Goal: Task Accomplishment & Management: Manage account settings

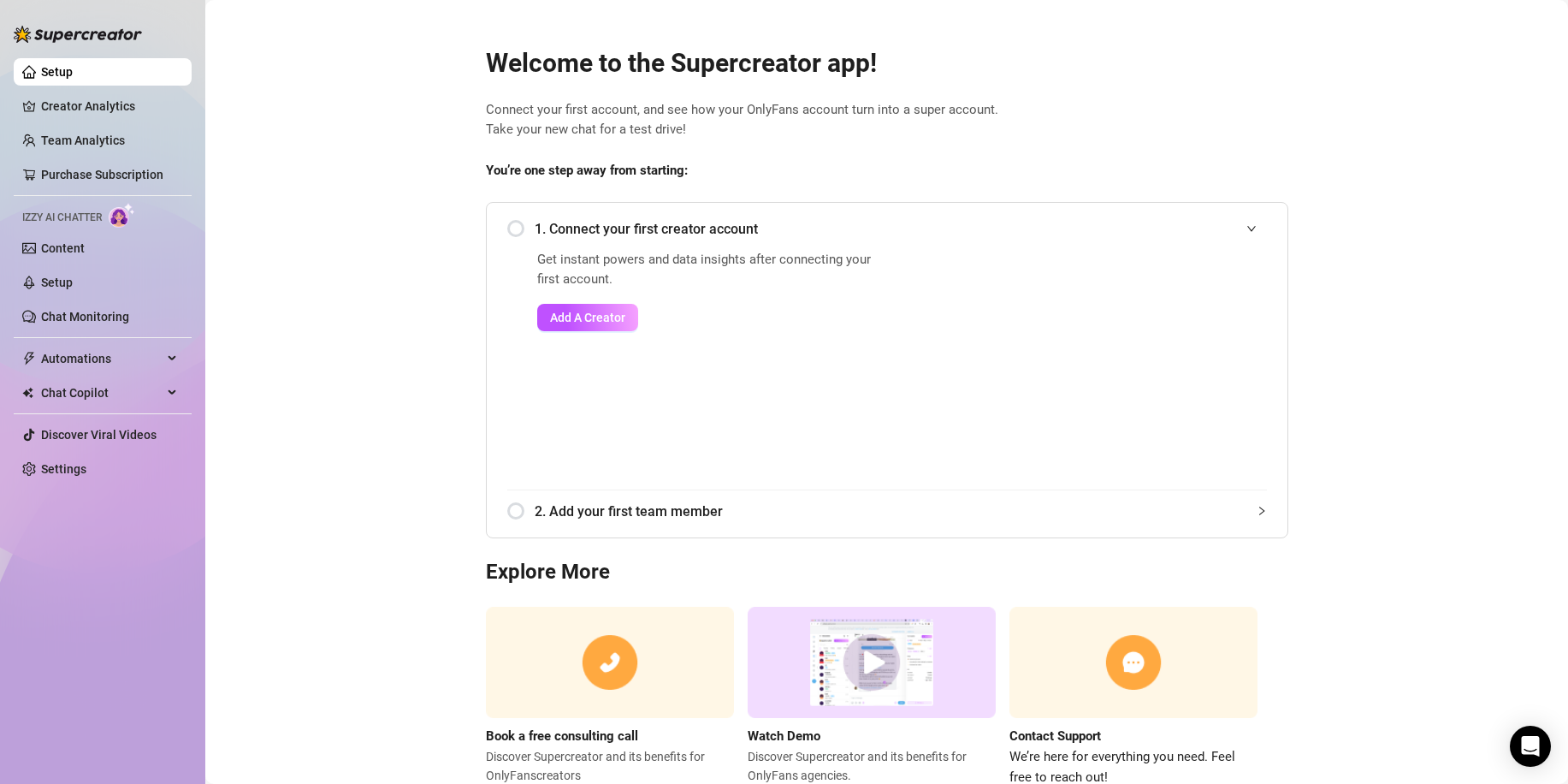
click at [507, 227] on div "1. Connect your first creator account" at bounding box center [887, 229] width 760 height 42
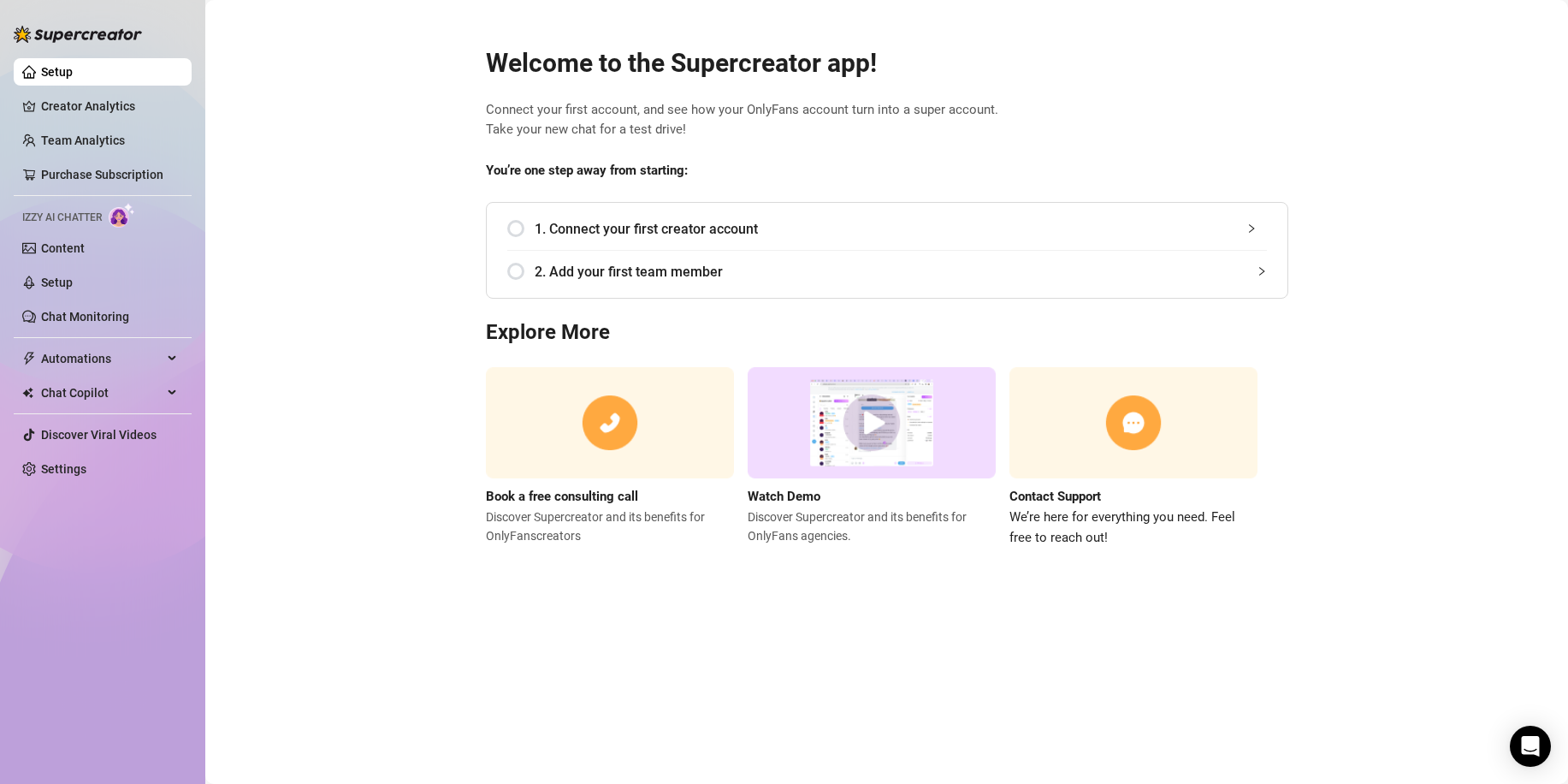
click at [572, 296] on div "1. Connect your first creator account Get instant powers and data insights afte…" at bounding box center [886, 250] width 802 height 97
click at [517, 230] on div "1. Connect your first creator account" at bounding box center [887, 229] width 760 height 42
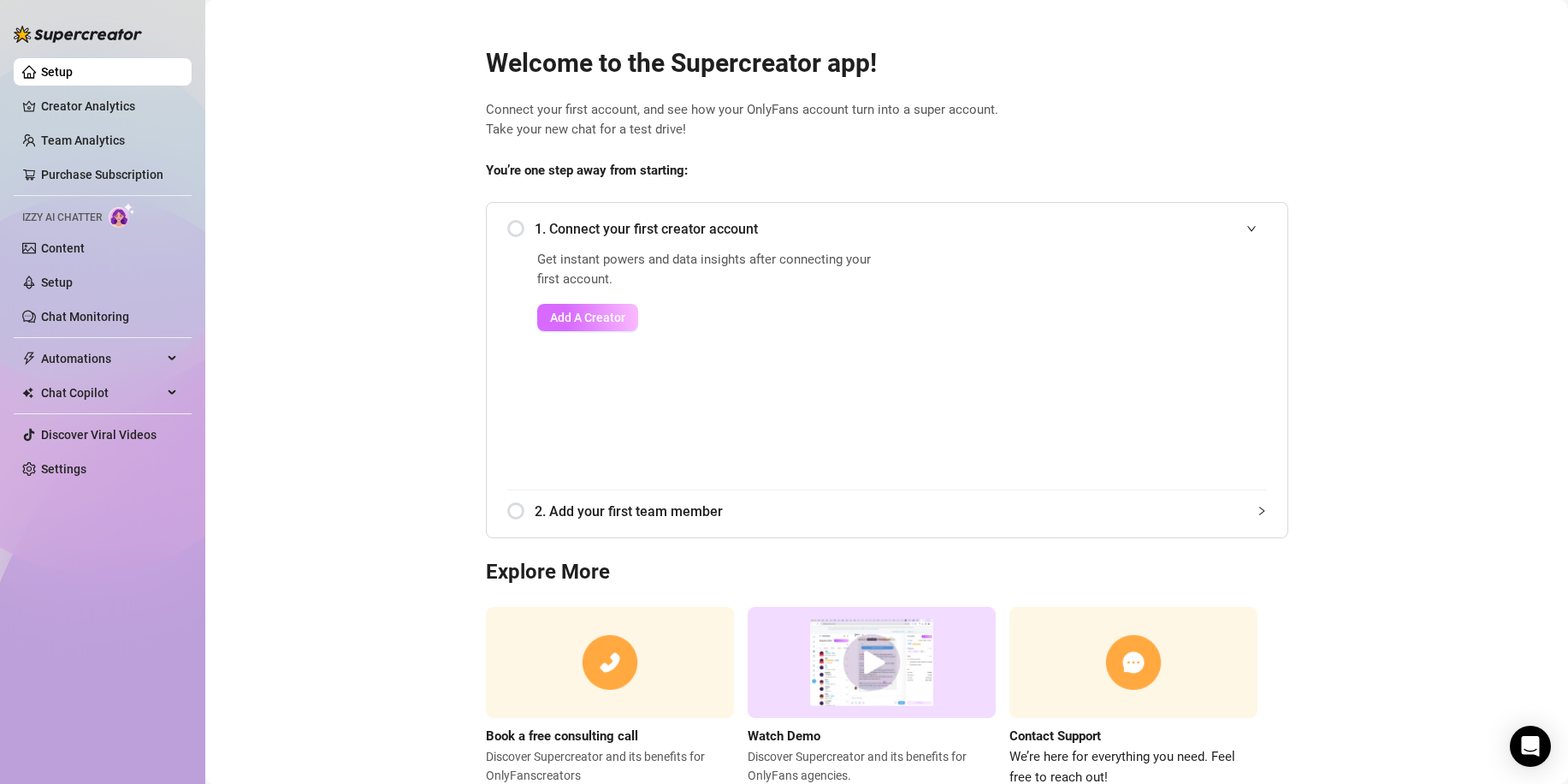
click at [585, 311] on span "Add A Creator" at bounding box center [587, 318] width 75 height 14
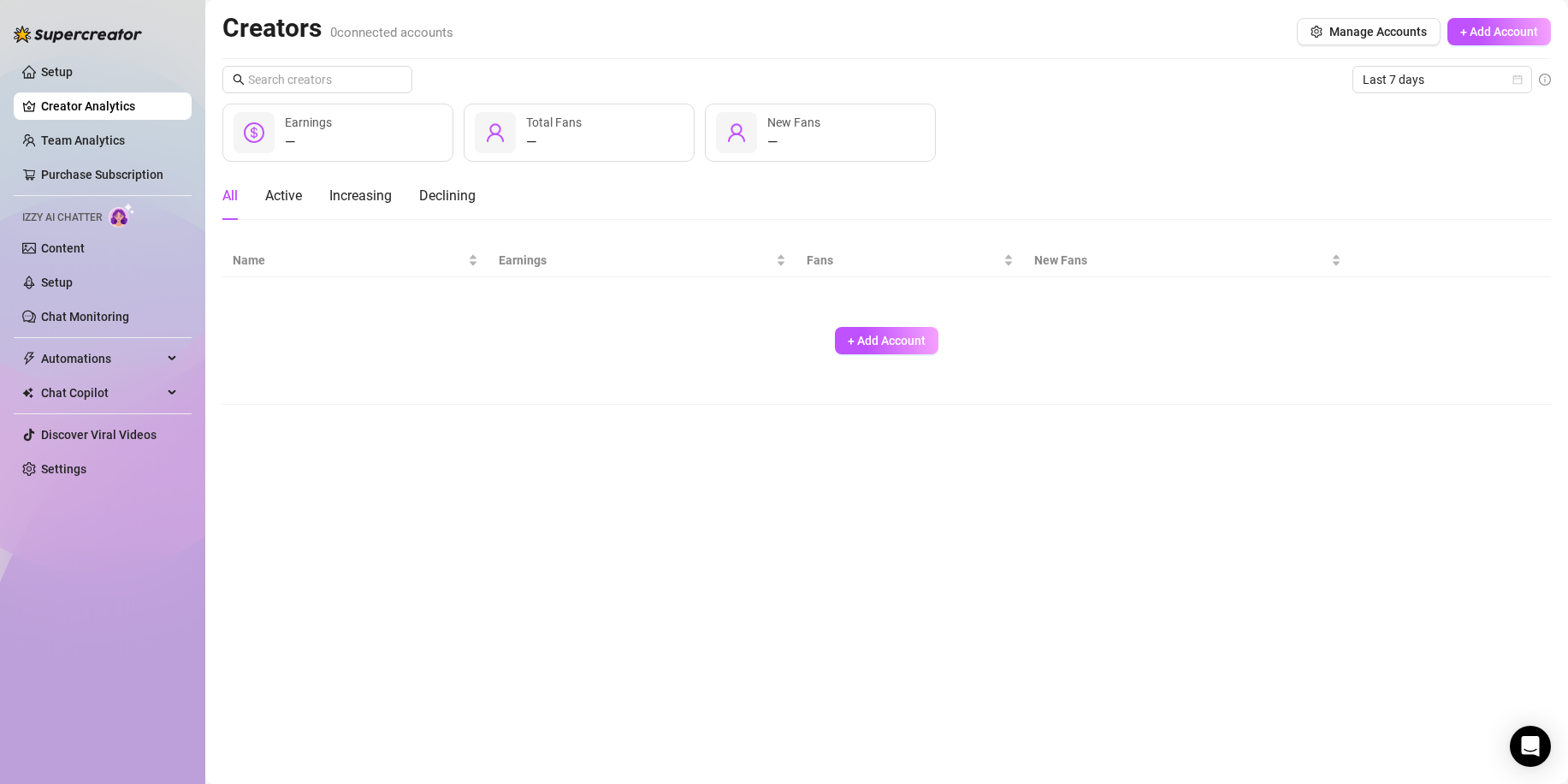
click at [585, 310] on div "+ Add Account" at bounding box center [886, 341] width 1308 height 113
click at [882, 337] on span "+ Add Account" at bounding box center [887, 341] width 78 height 14
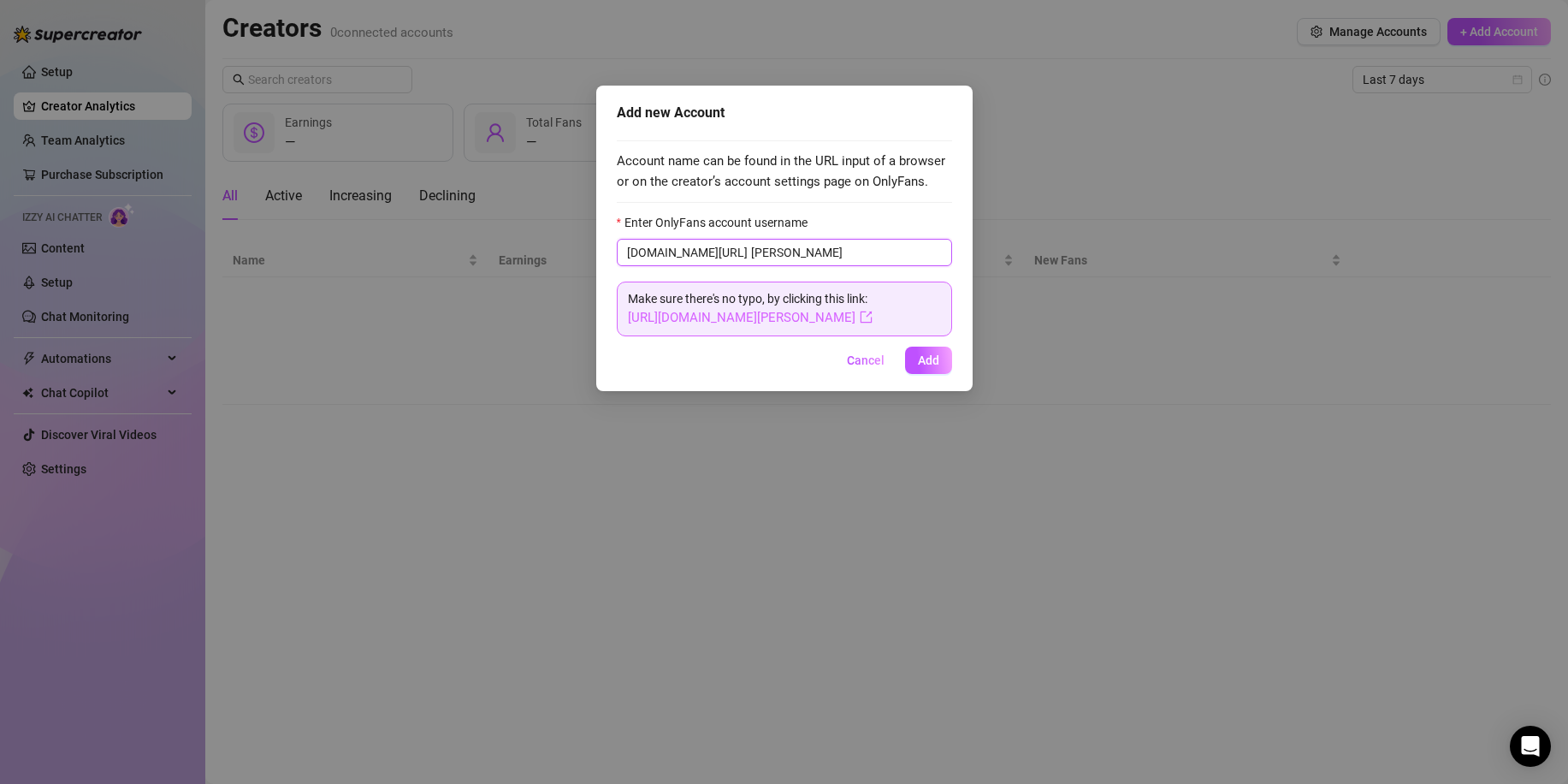
type input "[PERSON_NAME]"
click at [788, 322] on link "[URL][DOMAIN_NAME][PERSON_NAME]" at bounding box center [750, 318] width 244 height 16
click at [919, 357] on span "Add" at bounding box center [929, 361] width 21 height 14
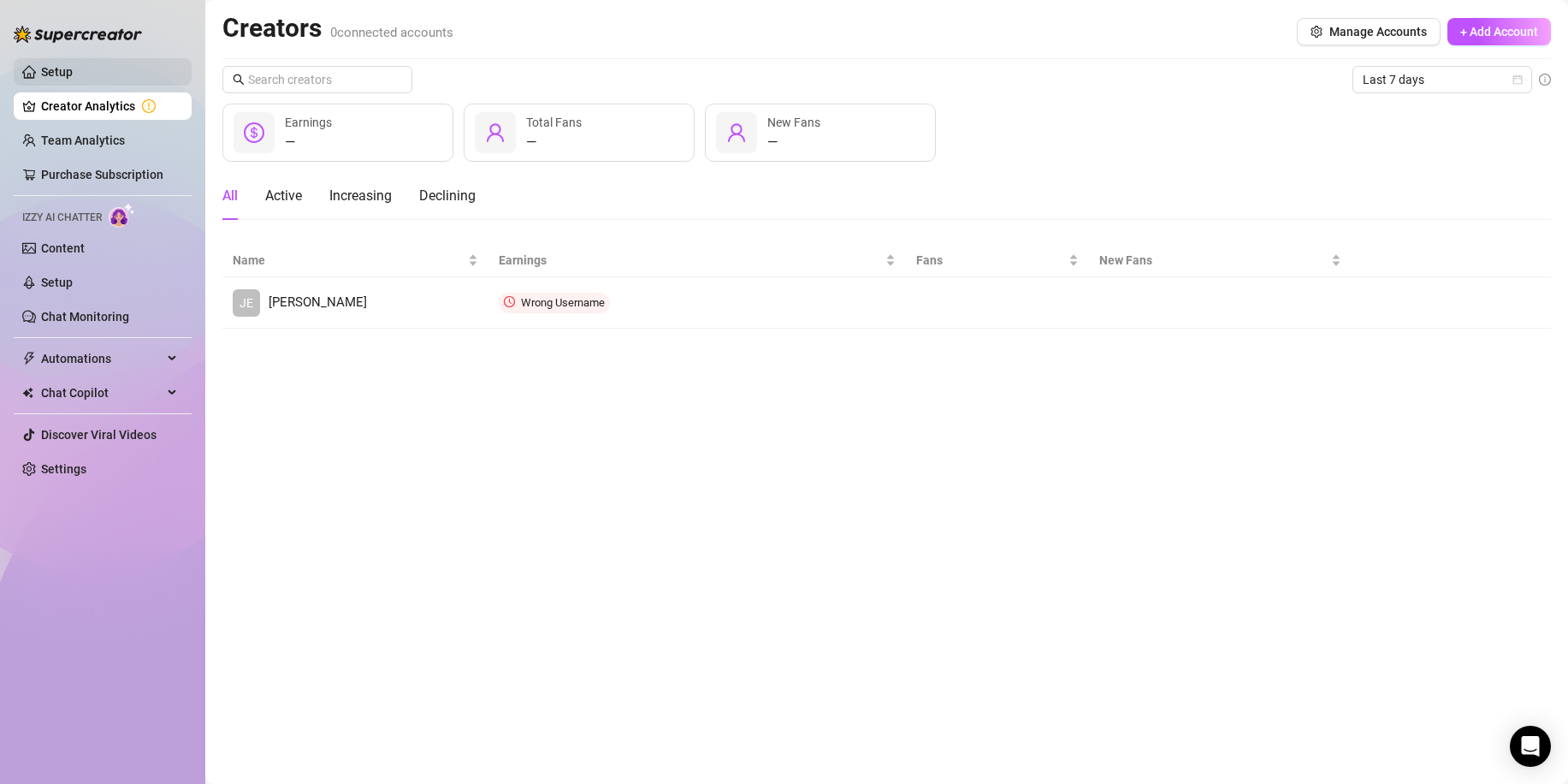
click at [64, 67] on link "Setup" at bounding box center [57, 72] width 31 height 14
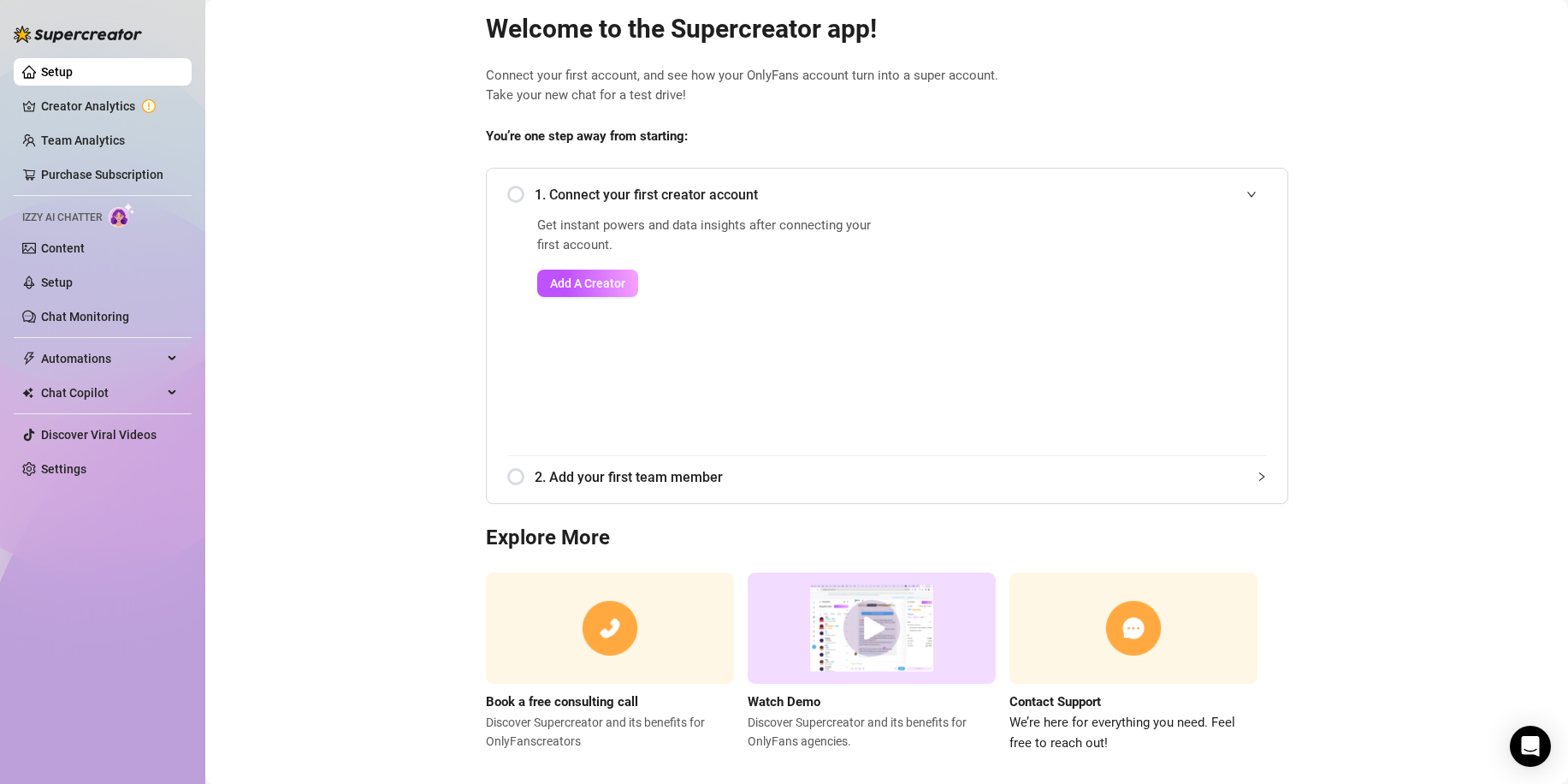
scroll to position [55, 0]
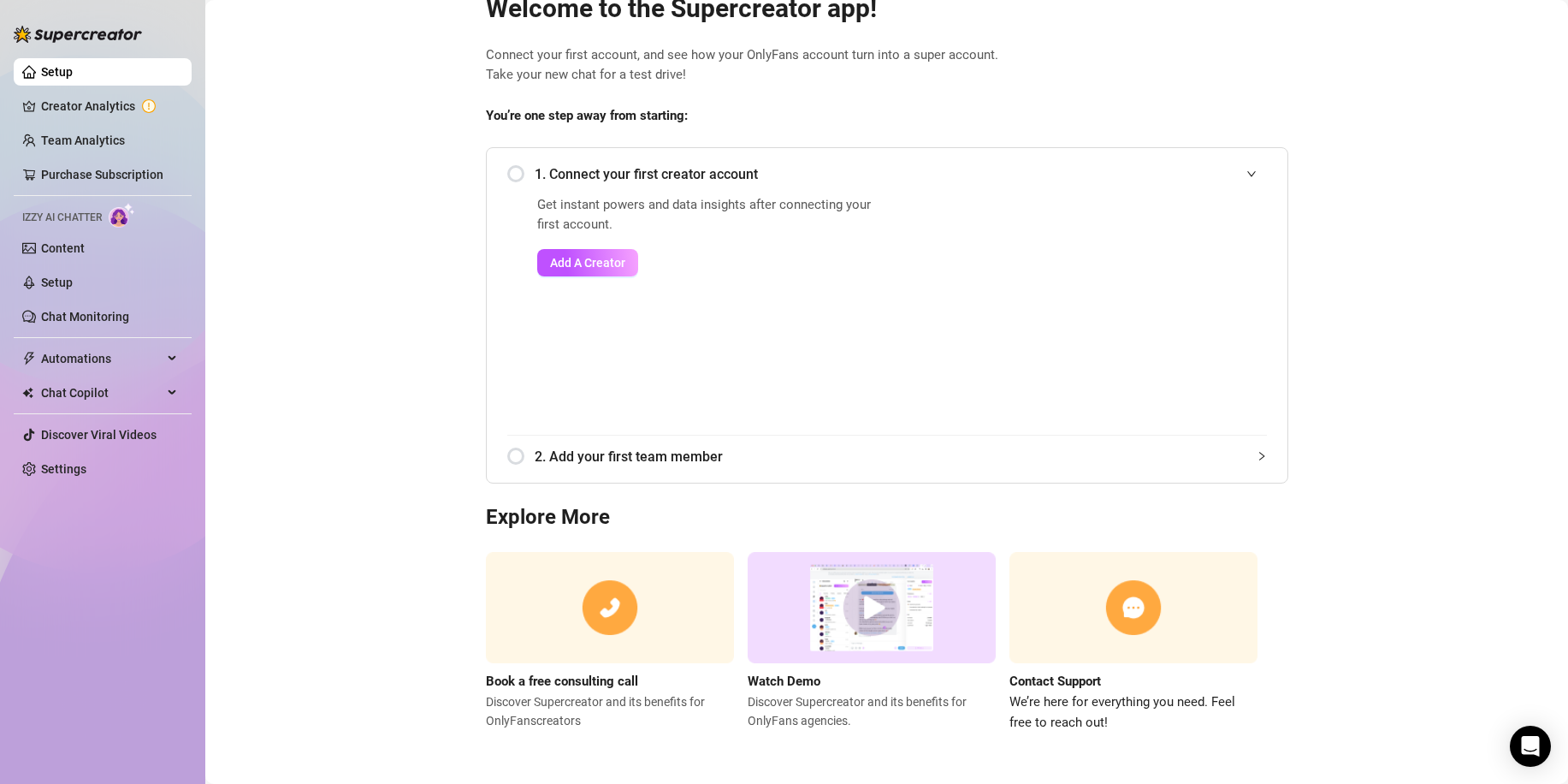
click at [591, 596] on img at bounding box center [610, 608] width 248 height 112
click at [607, 603] on img at bounding box center [610, 608] width 248 height 112
